Goal: Navigation & Orientation: Find specific page/section

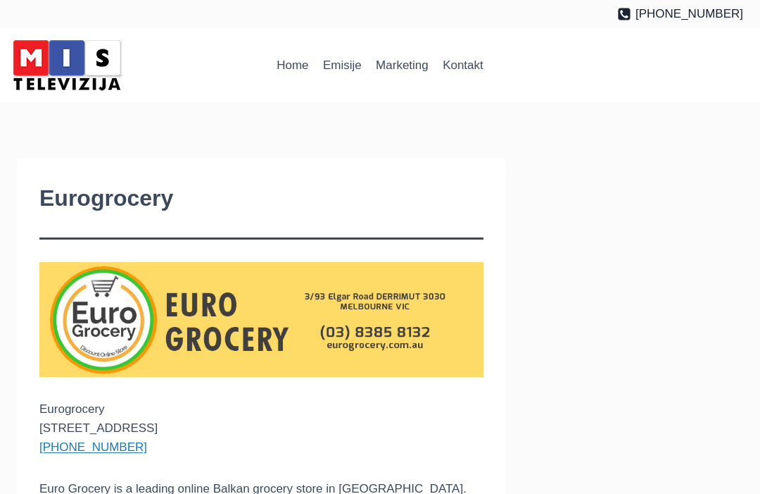
click at [77, 91] on img at bounding box center [67, 65] width 120 height 60
click at [43, 63] on img at bounding box center [67, 65] width 120 height 60
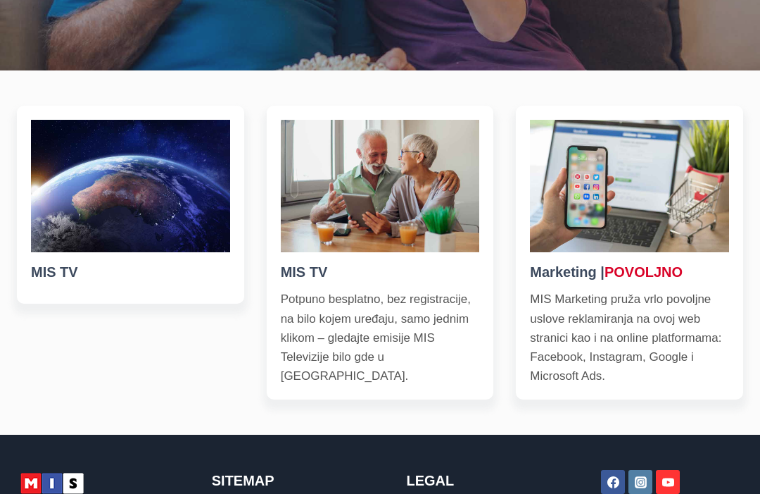
scroll to position [427, 0]
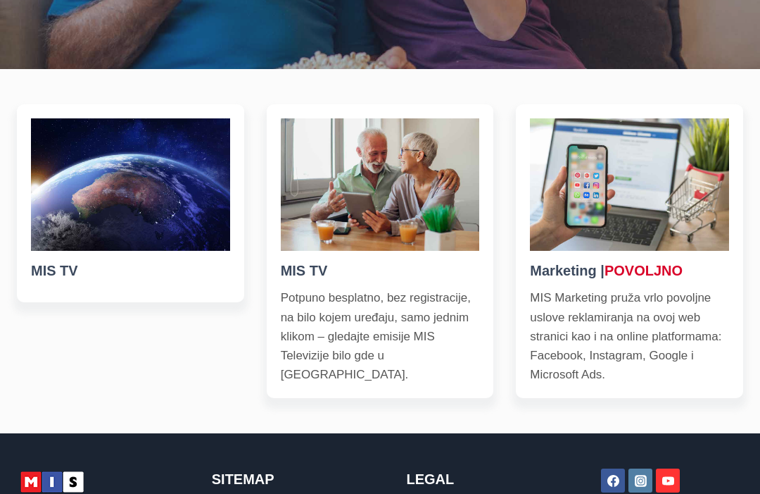
click at [354, 202] on img at bounding box center [380, 185] width 199 height 132
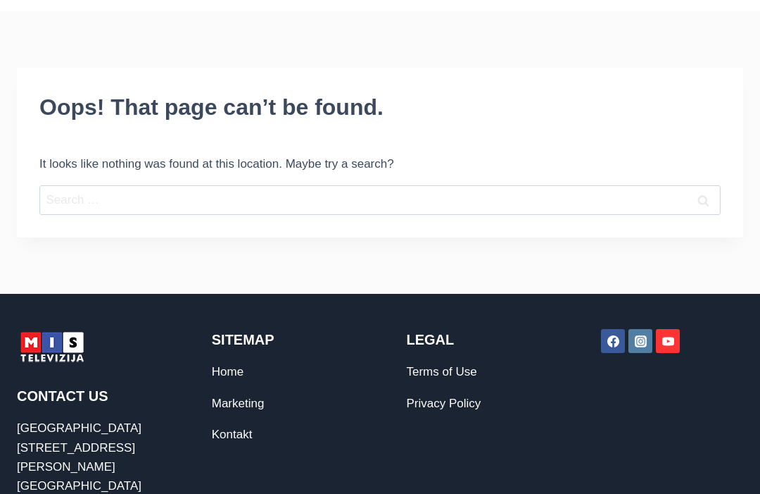
scroll to position [91, 0]
click at [234, 344] on h2 "Sitemap" at bounding box center [283, 339] width 142 height 21
click at [234, 347] on h2 "Sitemap" at bounding box center [283, 339] width 142 height 21
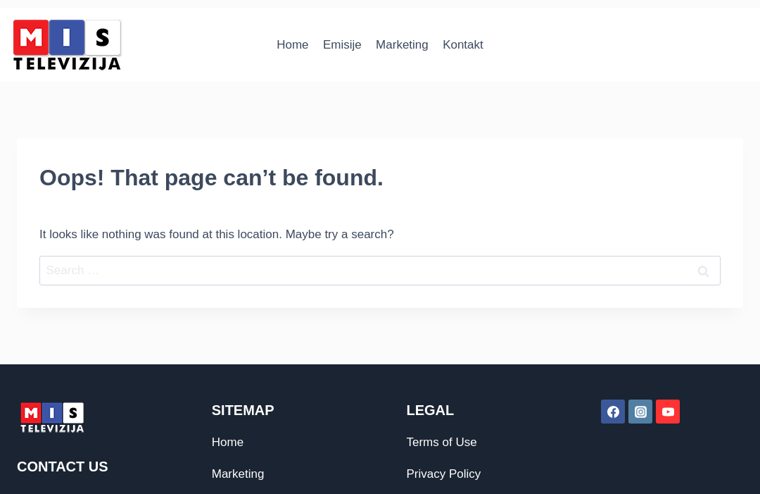
click at [229, 413] on h2 "Sitemap" at bounding box center [283, 410] width 142 height 21
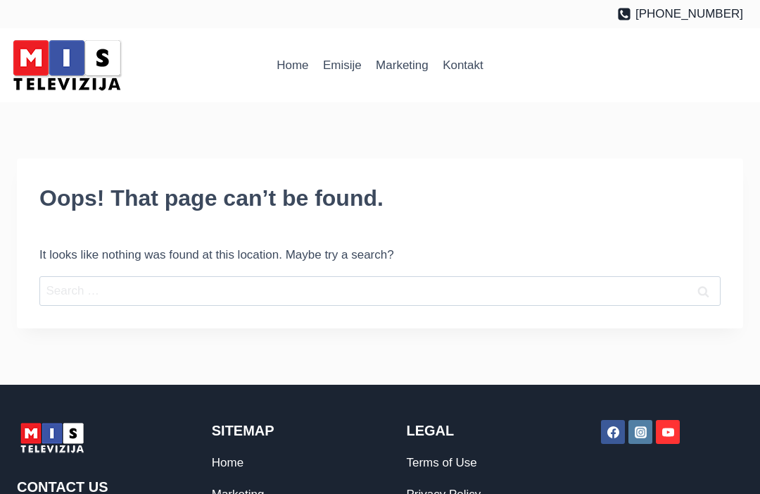
click at [43, 65] on img at bounding box center [67, 65] width 120 height 60
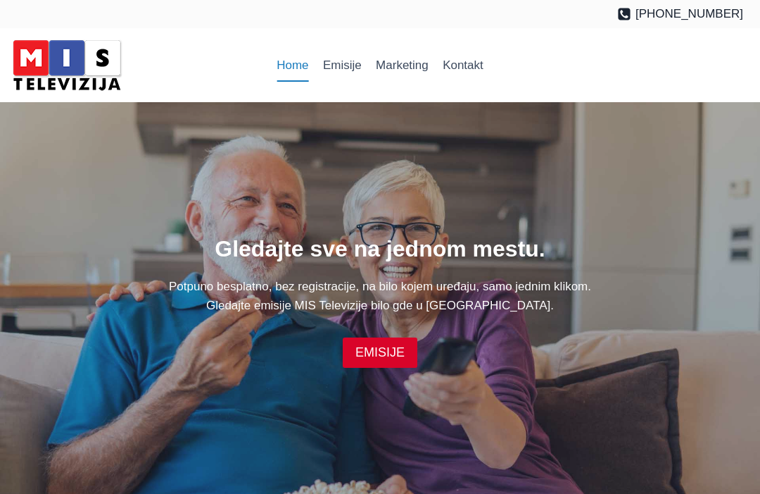
click at [383, 368] on link "EMISIJE" at bounding box center [380, 352] width 75 height 30
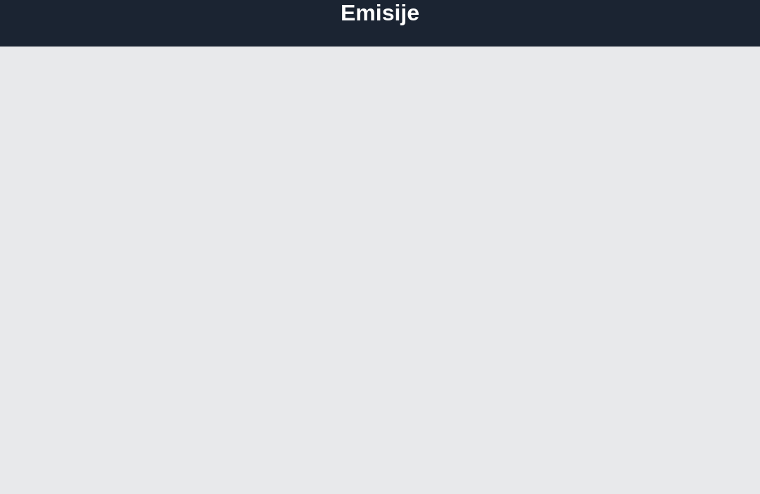
scroll to position [99, 0]
